Goal: Transaction & Acquisition: Purchase product/service

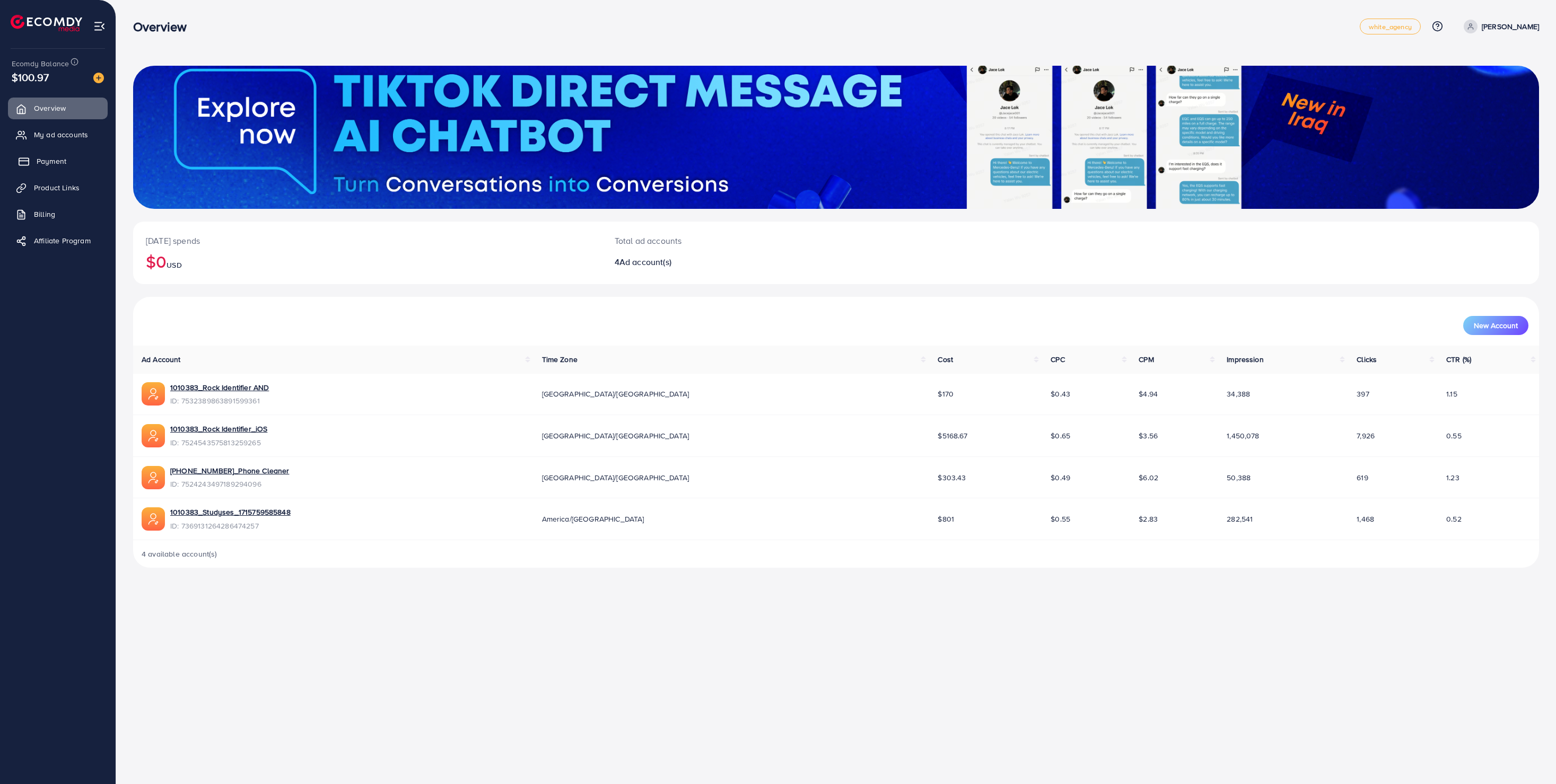
click at [64, 161] on span "Payment" at bounding box center [51, 160] width 30 height 11
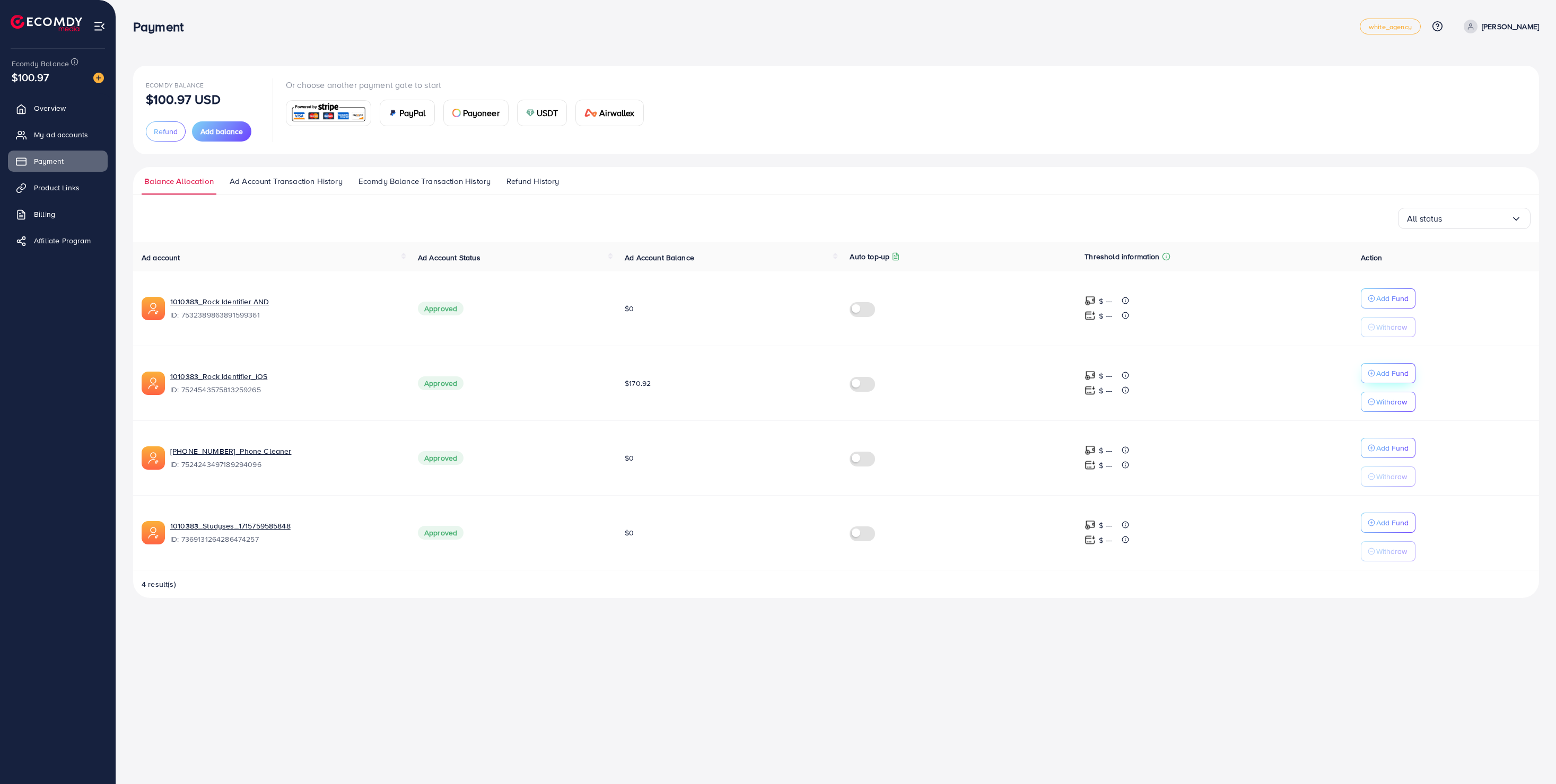
click at [1386, 305] on p "Add Fund" at bounding box center [1393, 298] width 33 height 12
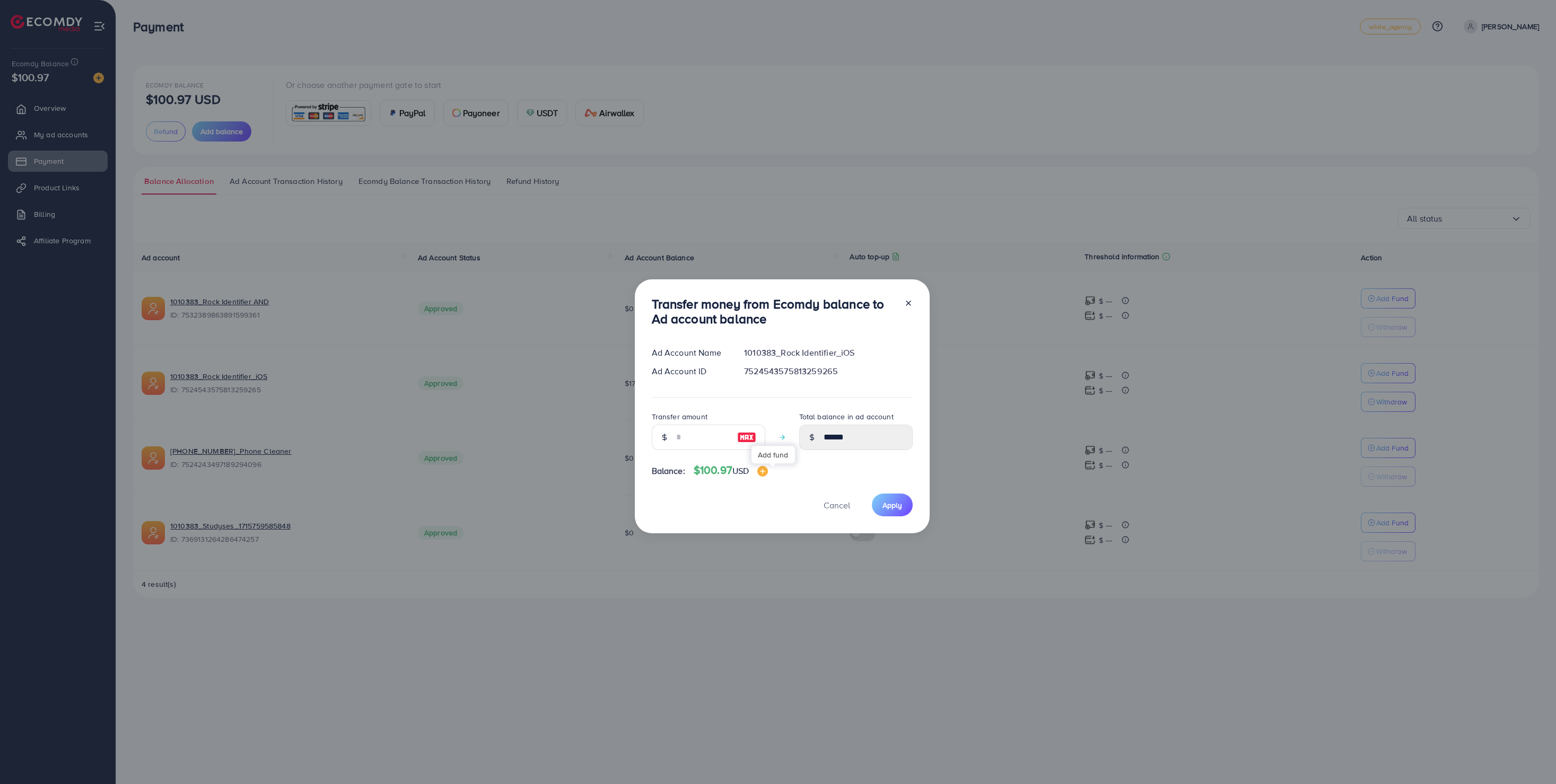
click at [768, 469] on img at bounding box center [762, 471] width 11 height 11
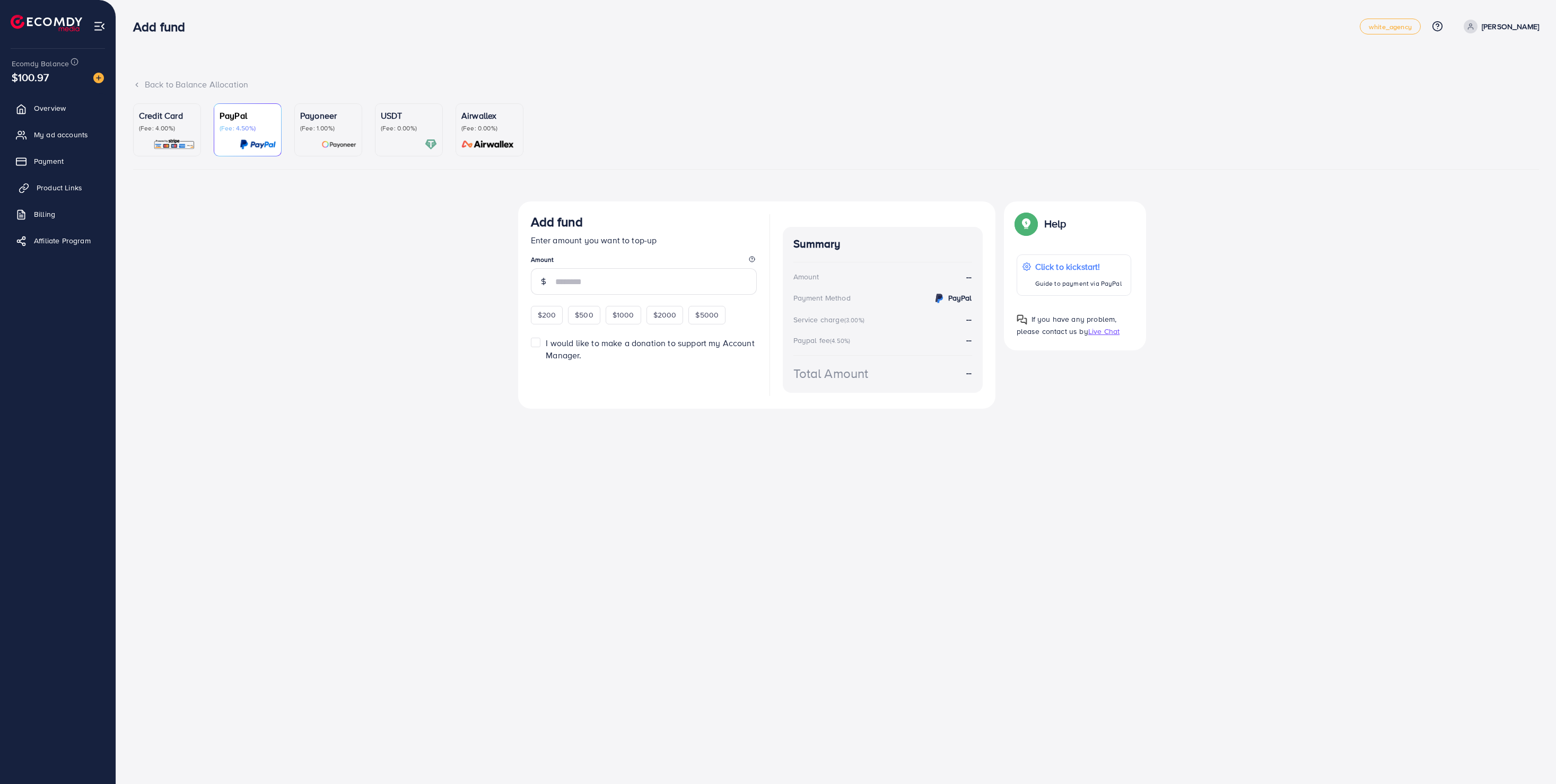
click at [61, 190] on span "Product Links" at bounding box center [59, 187] width 45 height 11
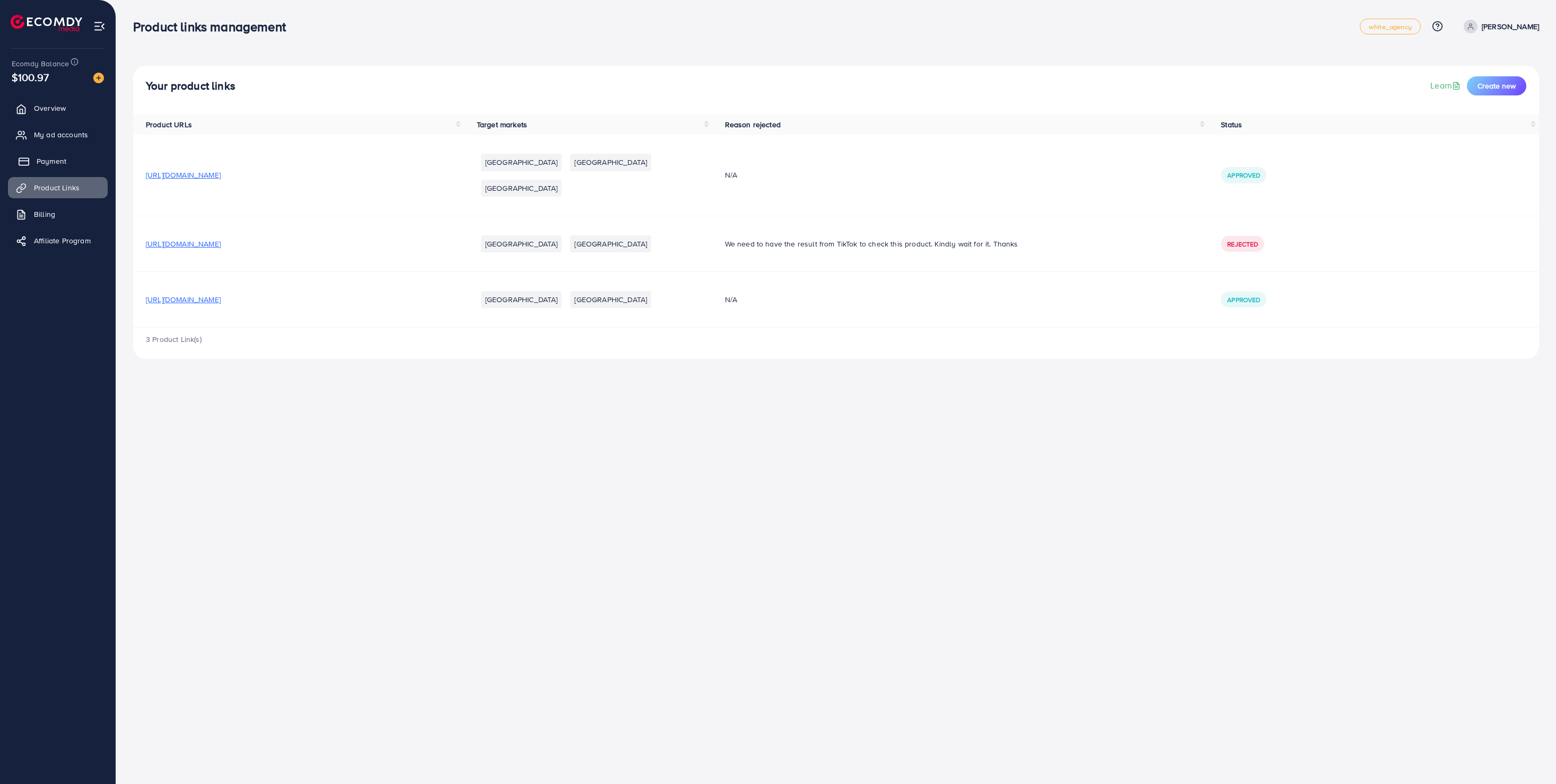
click at [45, 159] on span "Payment" at bounding box center [51, 160] width 30 height 11
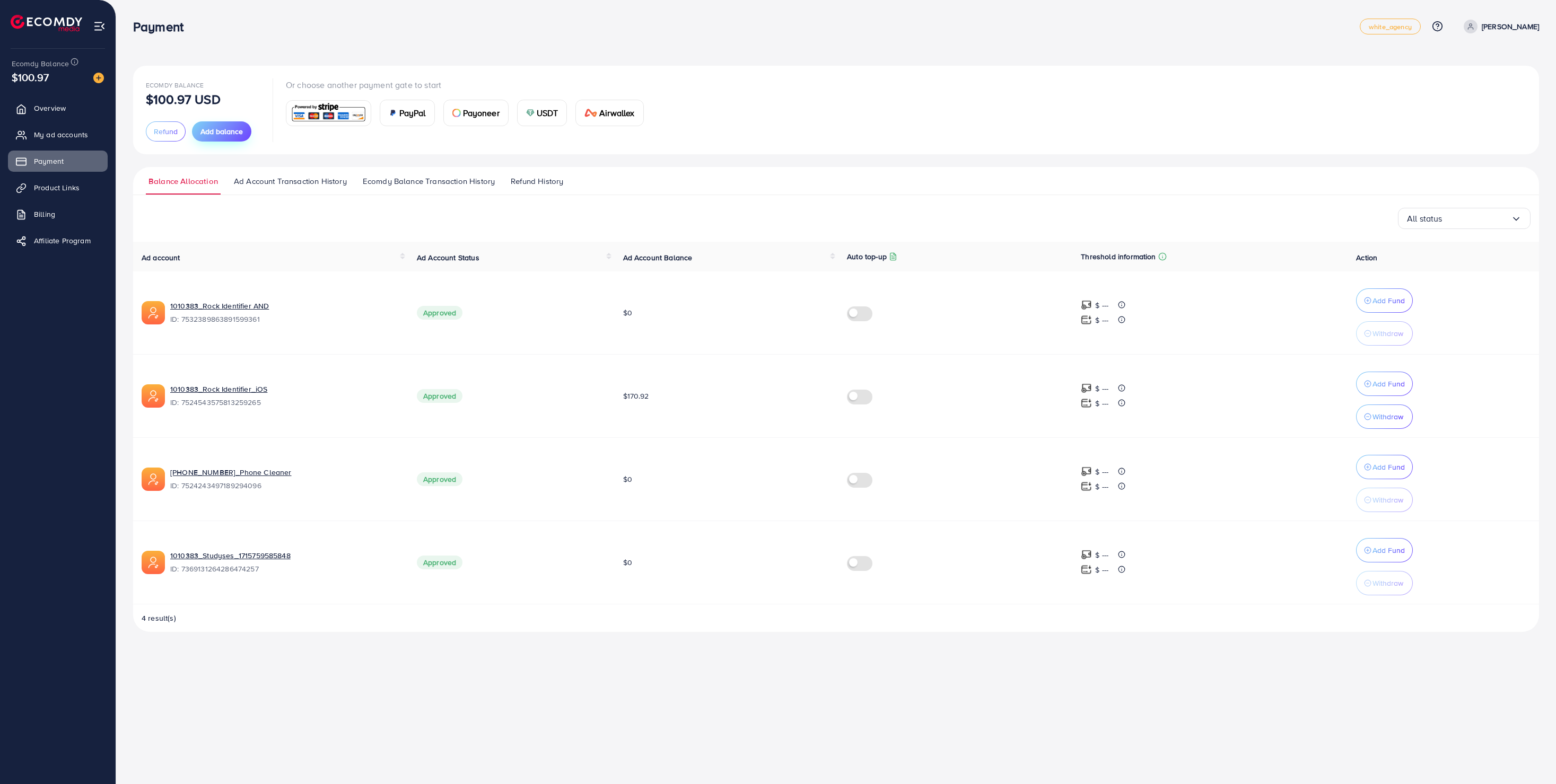
click at [241, 139] on button "Add balance" at bounding box center [222, 131] width 60 height 20
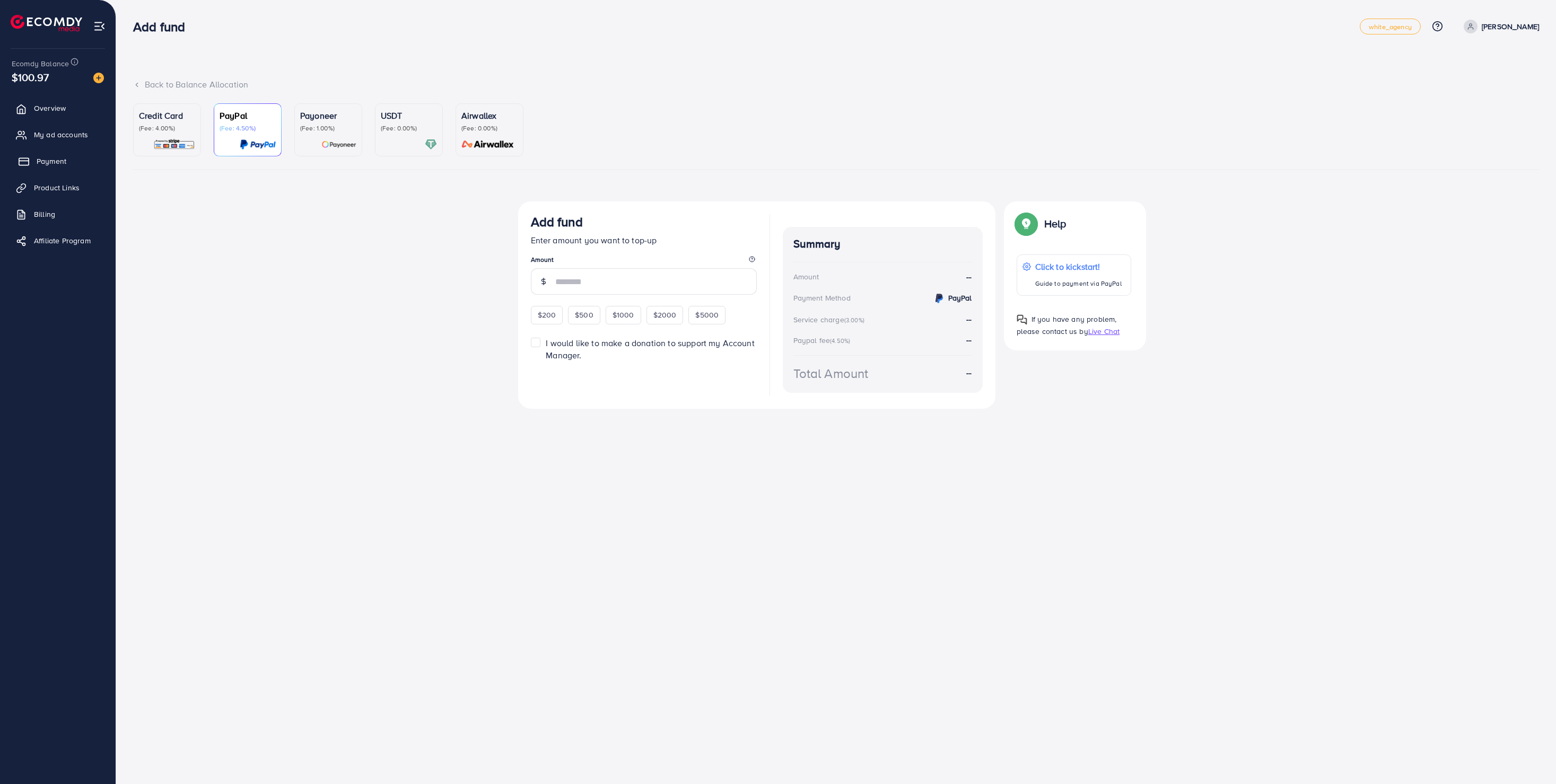
click at [57, 160] on span "Payment" at bounding box center [51, 160] width 30 height 11
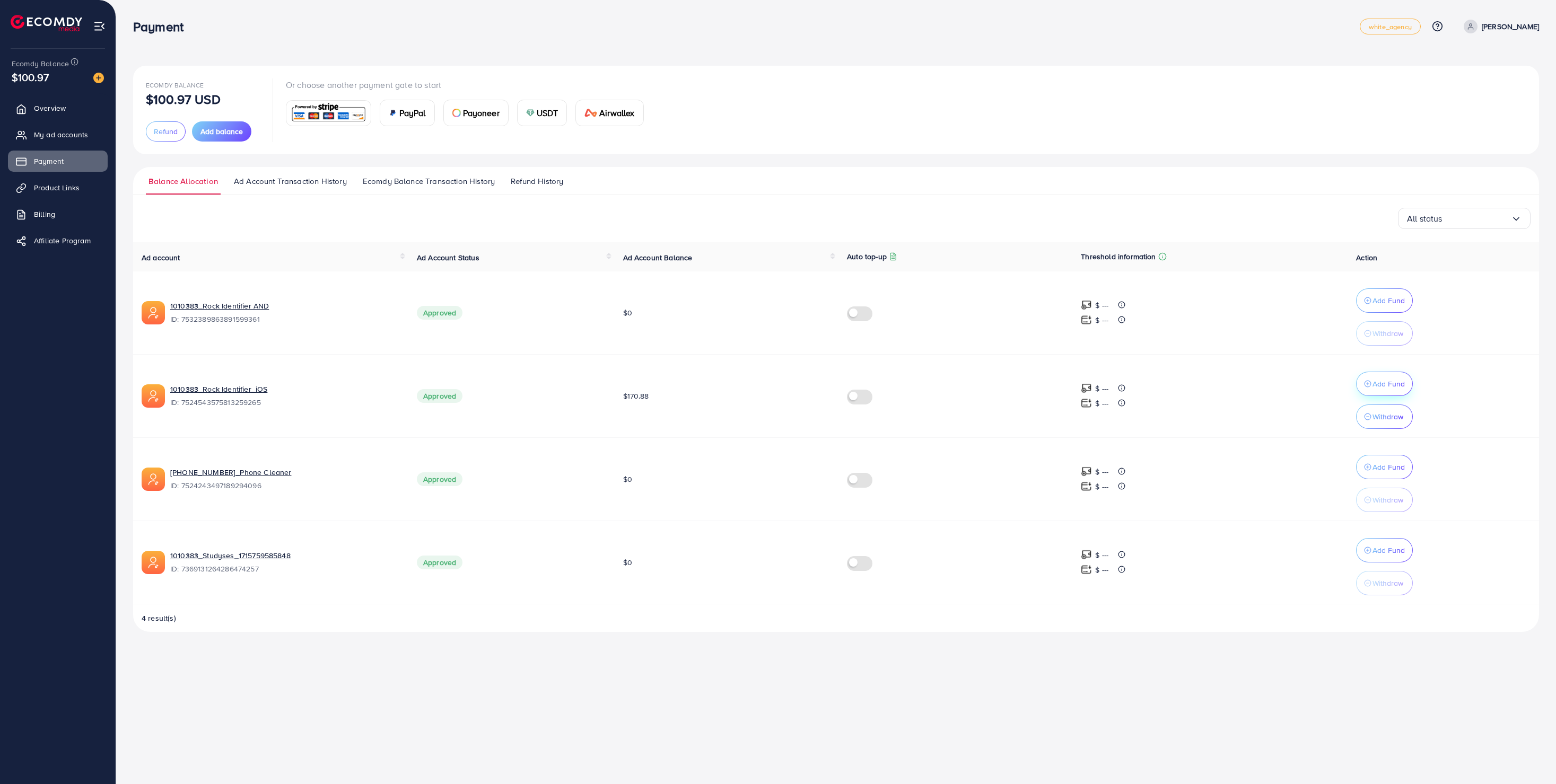
click at [1391, 307] on p "Add Fund" at bounding box center [1389, 300] width 33 height 12
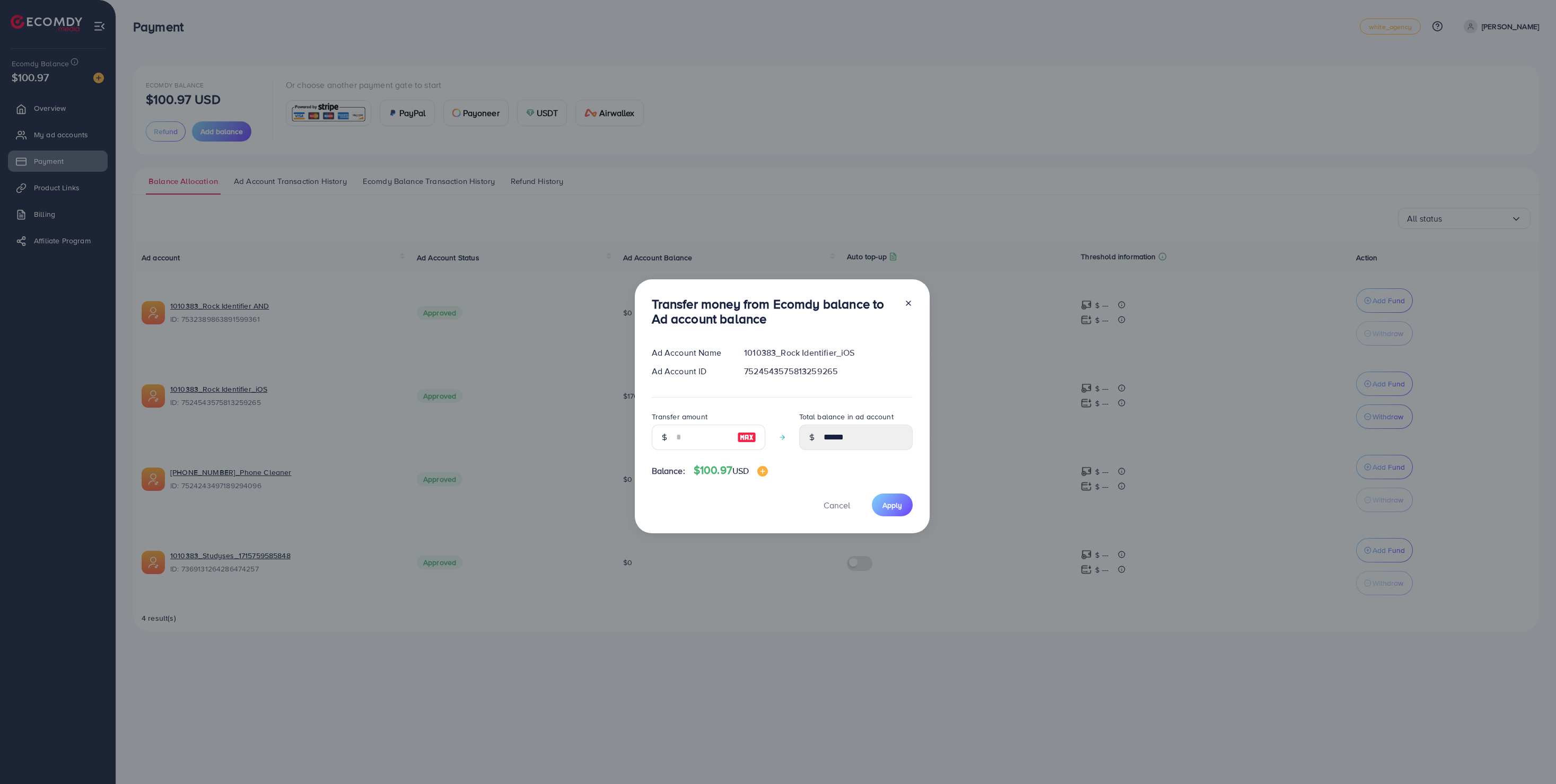
click at [744, 435] on img at bounding box center [747, 437] width 19 height 12
type input "***"
type input "******"
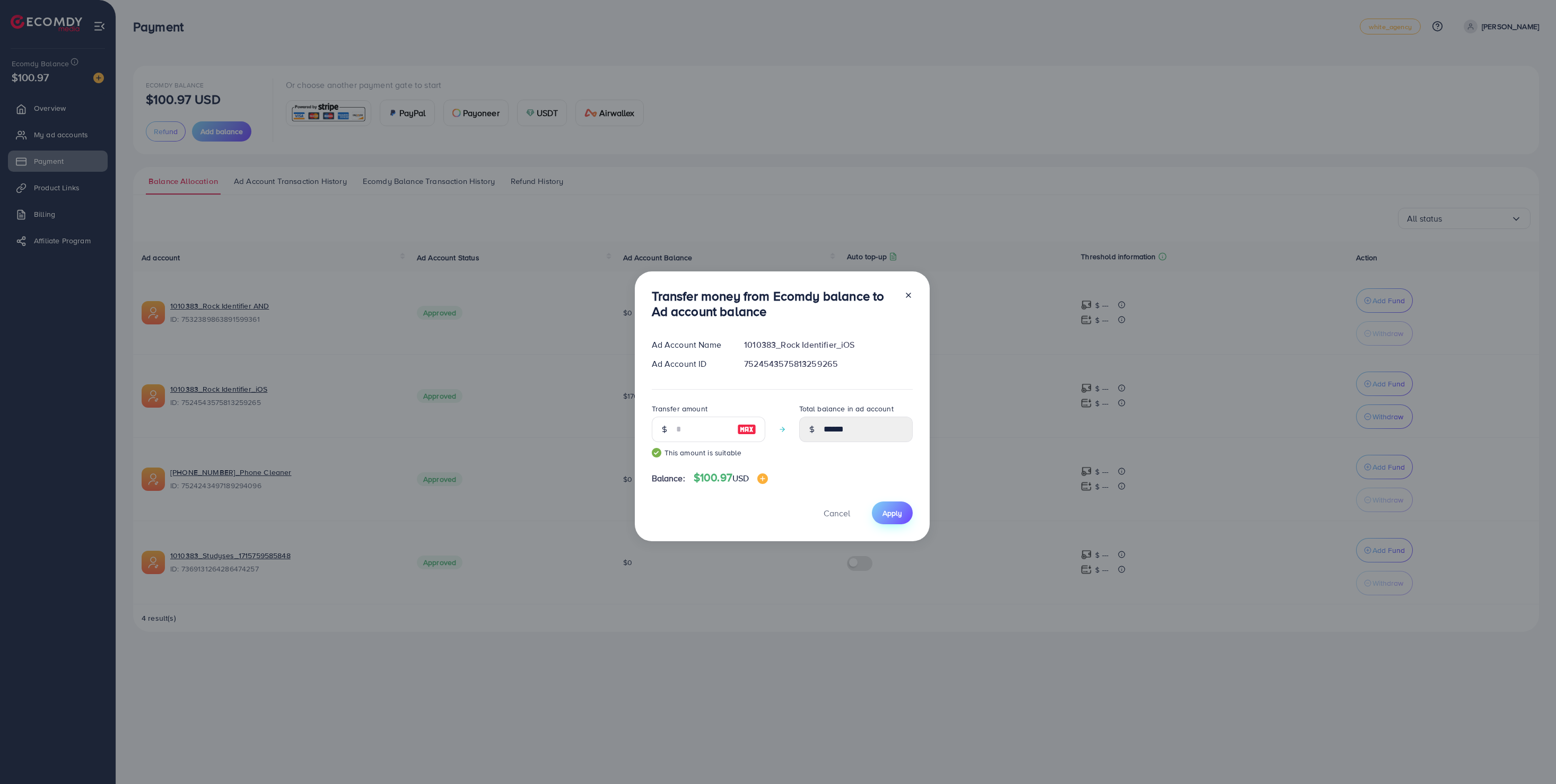
click at [882, 514] on span "Apply" at bounding box center [892, 513] width 19 height 11
